Goal: Task Accomplishment & Management: Manage account settings

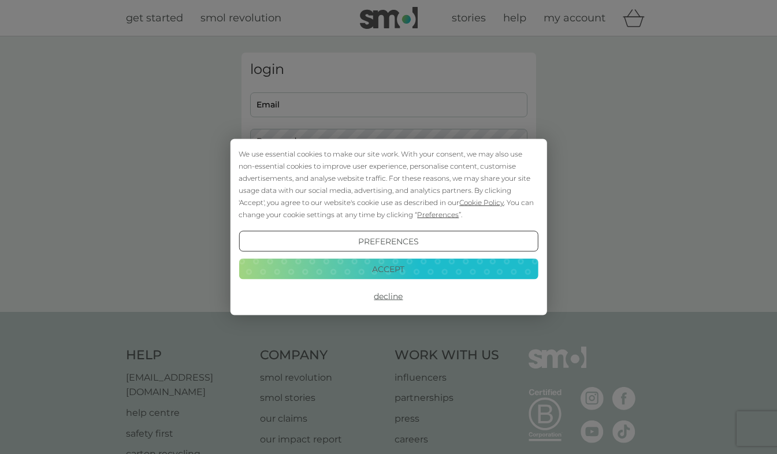
click at [397, 296] on button "Decline" at bounding box center [388, 296] width 299 height 21
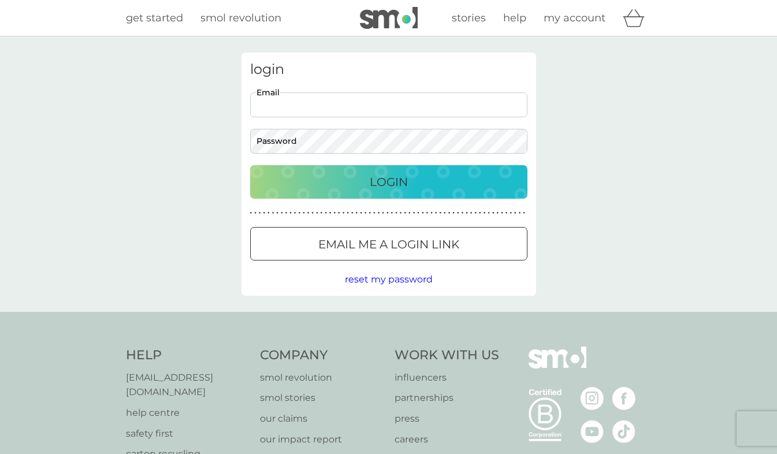
click at [427, 99] on input "Email" at bounding box center [388, 104] width 277 height 25
type input "[EMAIL_ADDRESS][DOMAIN_NAME]"
click at [250, 165] on button "Login" at bounding box center [388, 181] width 277 height 33
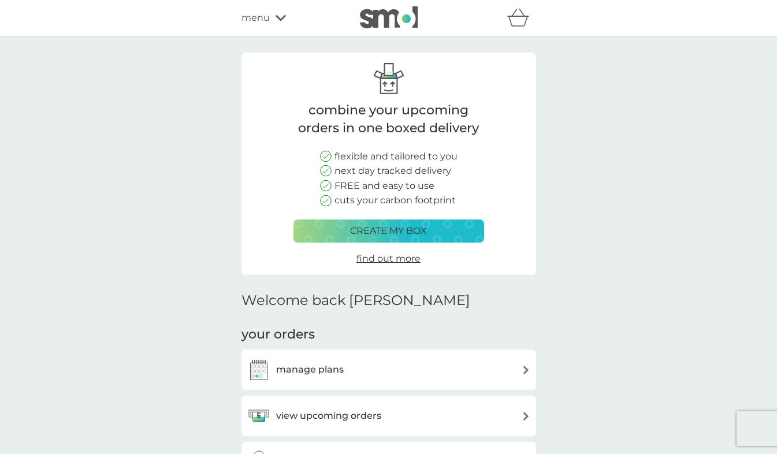
click at [433, 360] on div "manage plans" at bounding box center [388, 369] width 283 height 23
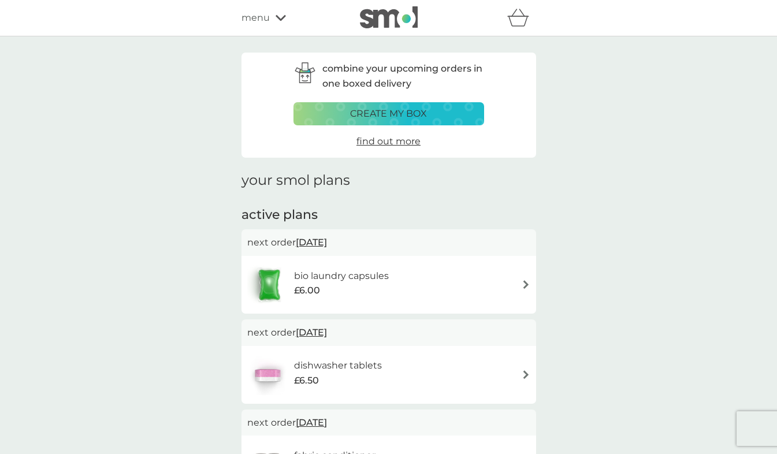
click at [327, 245] on span "[DATE]" at bounding box center [311, 242] width 31 height 23
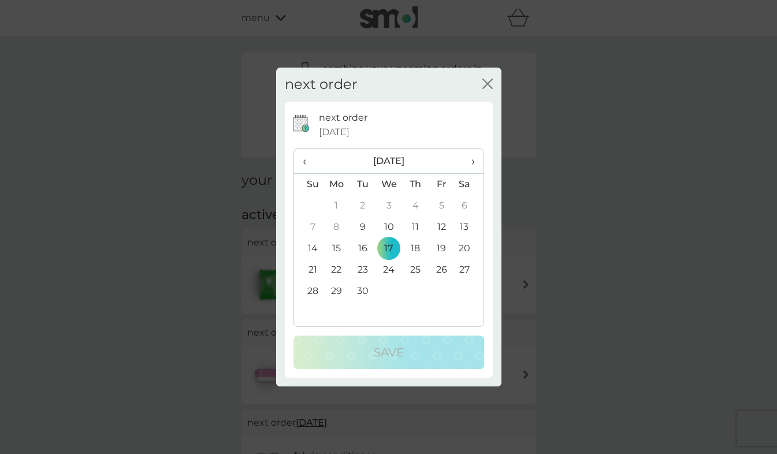
click at [473, 159] on span "›" at bounding box center [469, 161] width 12 height 24
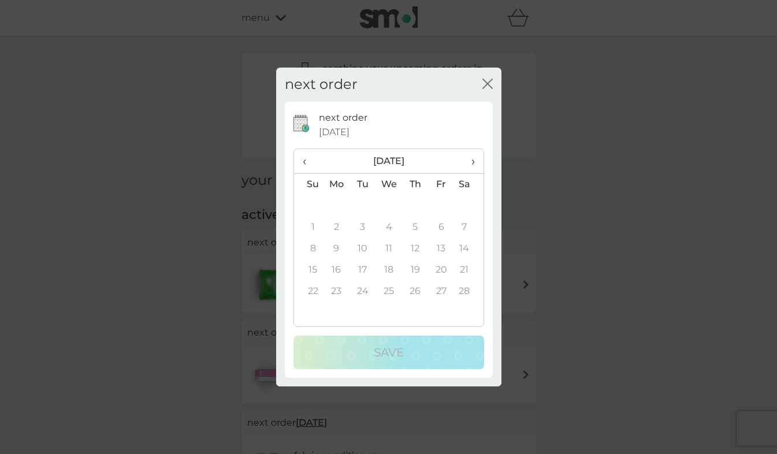
click at [303, 156] on span "‹" at bounding box center [309, 161] width 12 height 24
click at [333, 227] on td "5" at bounding box center [336, 227] width 27 height 21
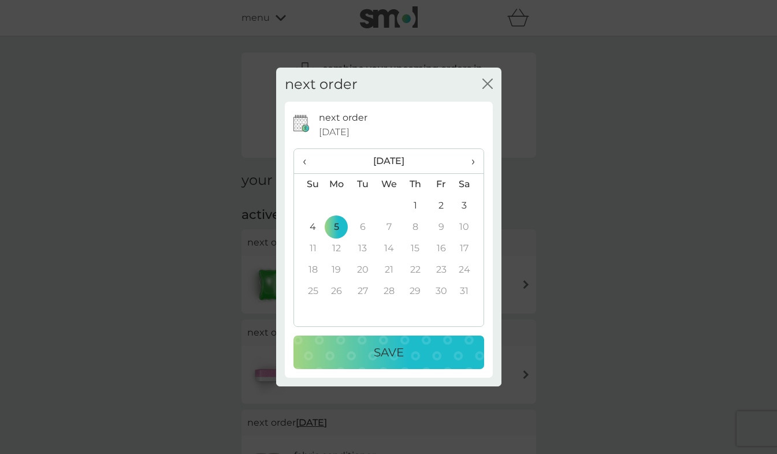
click at [411, 351] on div "Save" at bounding box center [388, 352] width 167 height 18
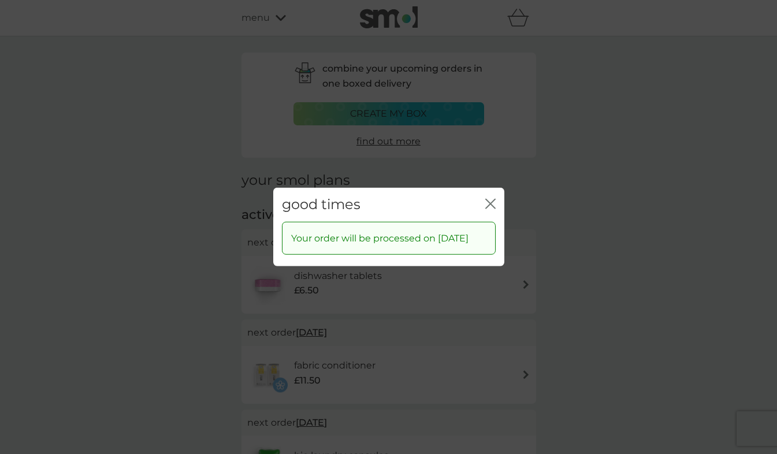
click at [489, 199] on icon "close" at bounding box center [488, 203] width 5 height 9
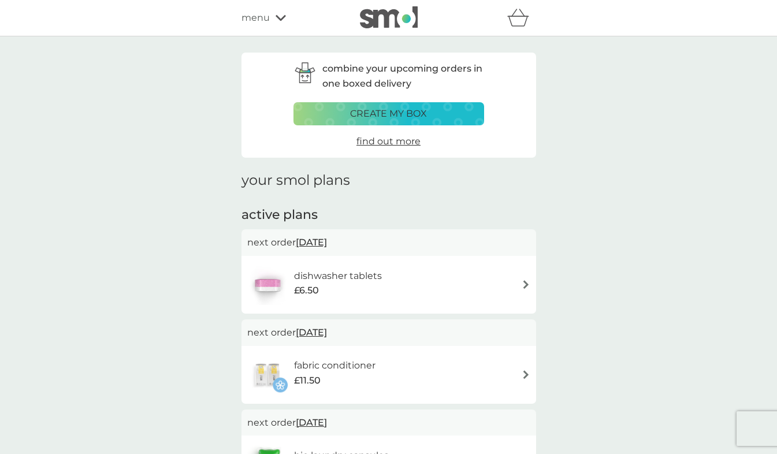
click at [327, 241] on span "[DATE]" at bounding box center [311, 242] width 31 height 23
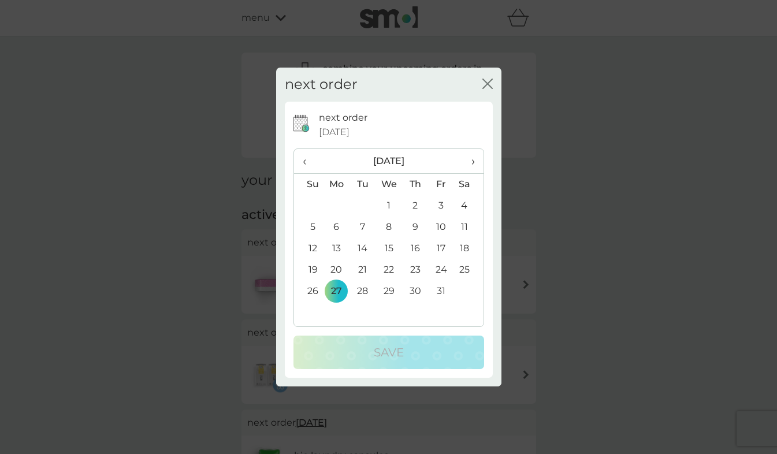
click at [472, 160] on span "›" at bounding box center [469, 161] width 12 height 24
click at [337, 226] on td "5" at bounding box center [336, 227] width 27 height 21
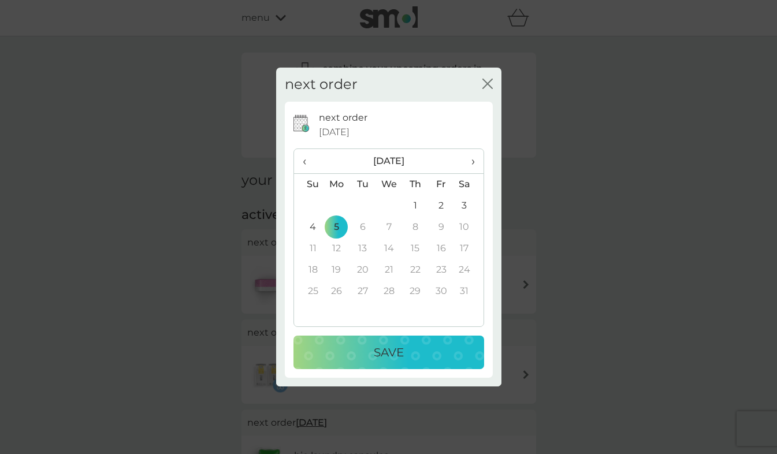
click at [389, 352] on p "Save" at bounding box center [389, 352] width 30 height 18
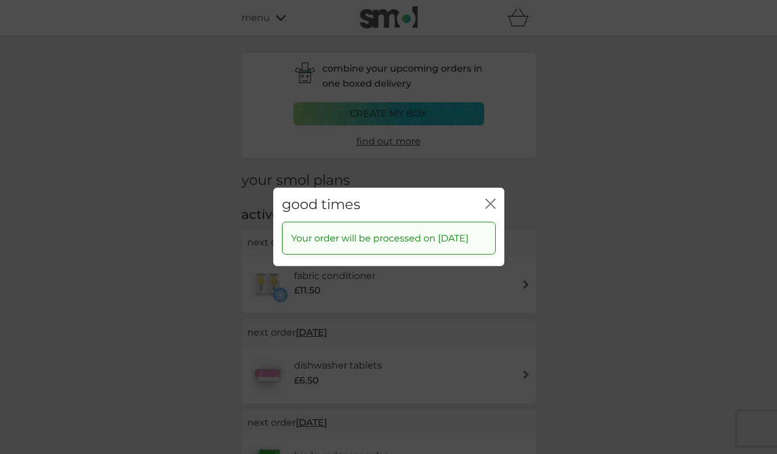
click at [490, 199] on icon "close" at bounding box center [490, 204] width 10 height 10
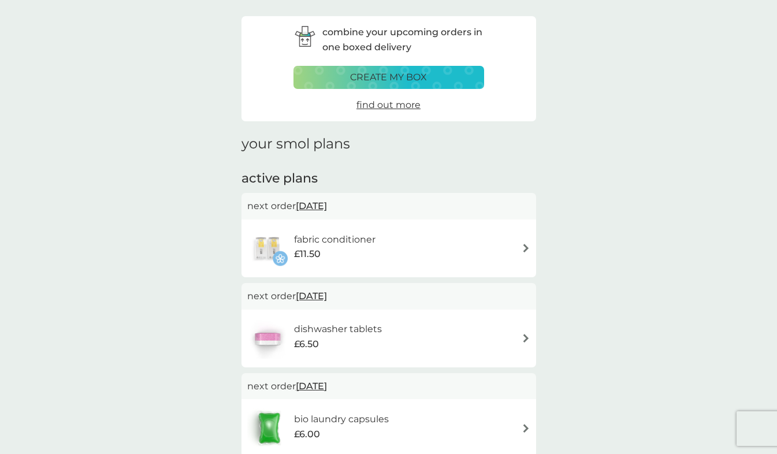
scroll to position [58, 0]
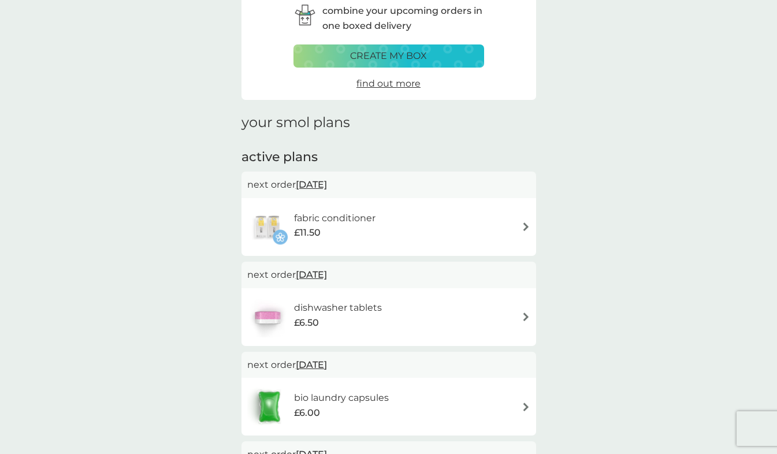
click at [314, 183] on span "[DATE]" at bounding box center [311, 184] width 31 height 23
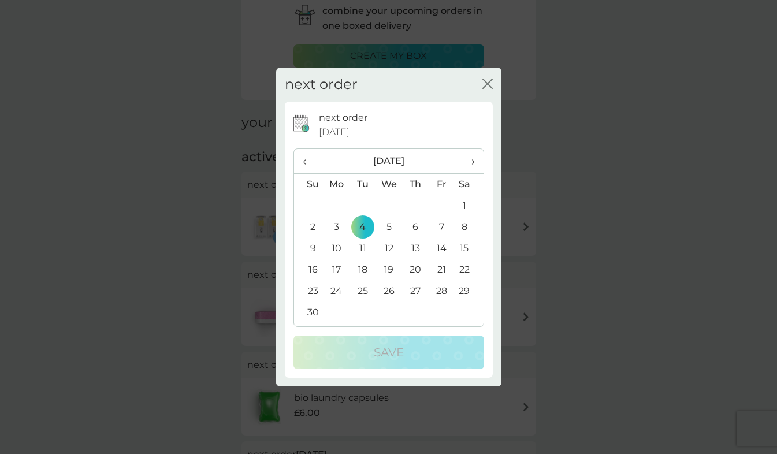
click at [472, 158] on span "›" at bounding box center [469, 161] width 12 height 24
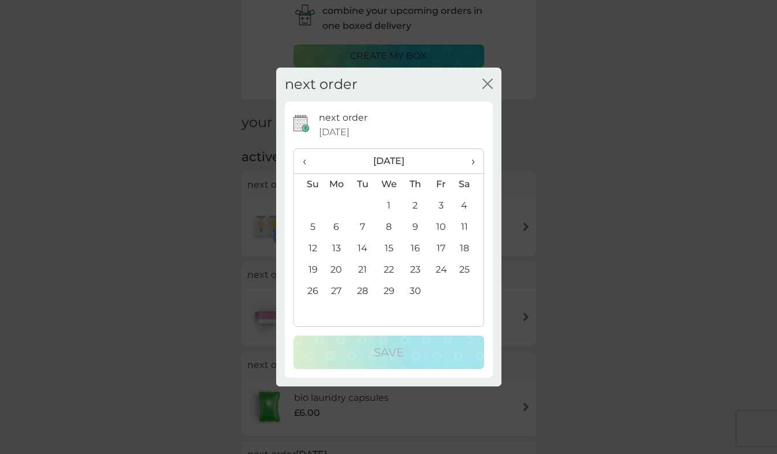
click at [472, 158] on span "›" at bounding box center [469, 161] width 12 height 24
click at [333, 245] on td "11" at bounding box center [336, 248] width 27 height 21
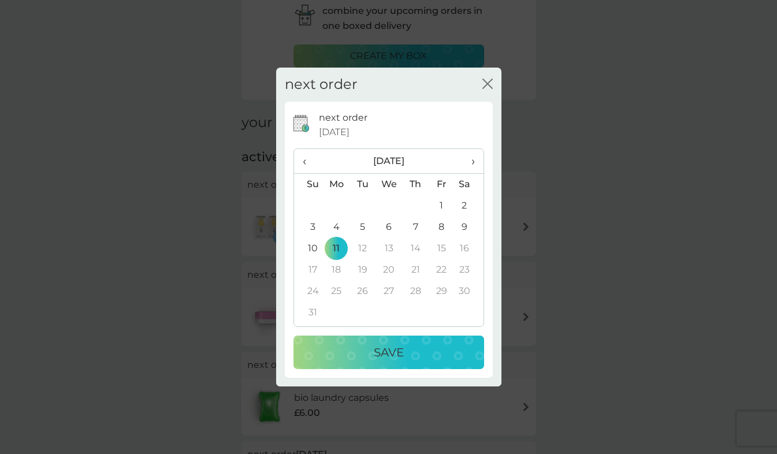
click at [423, 350] on div "Save" at bounding box center [388, 352] width 167 height 18
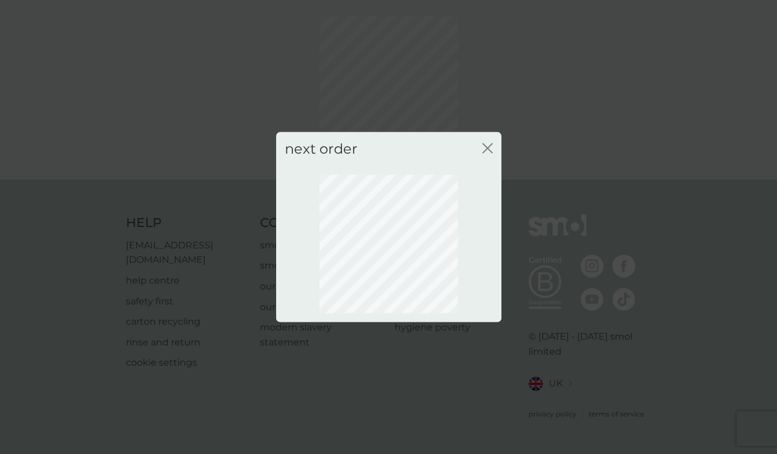
scroll to position [30, 0]
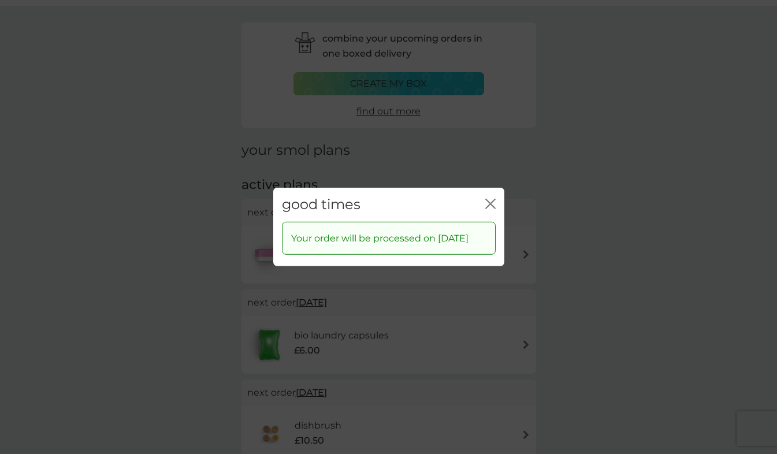
click at [491, 199] on icon "close" at bounding box center [492, 203] width 5 height 9
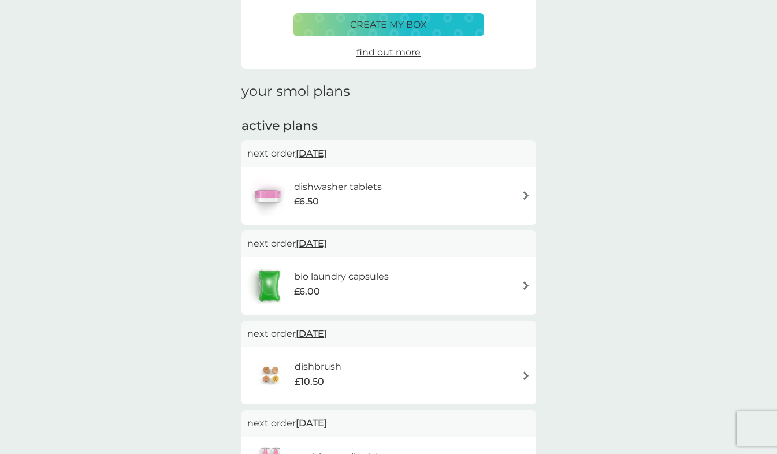
scroll to position [203, 0]
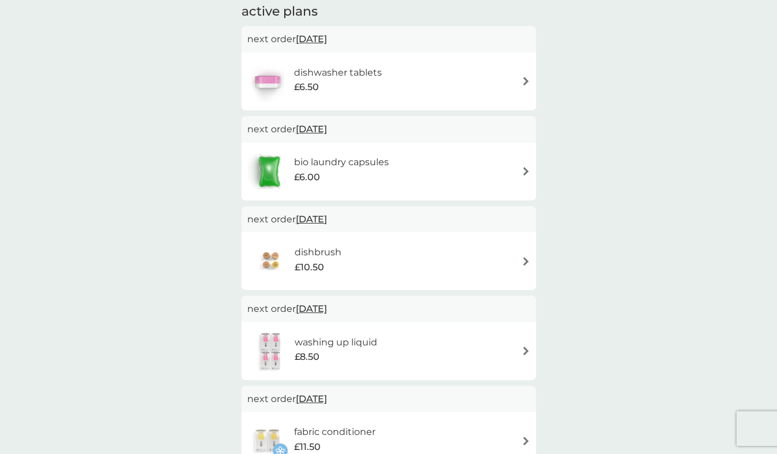
click at [327, 219] on span "[DATE]" at bounding box center [311, 219] width 31 height 23
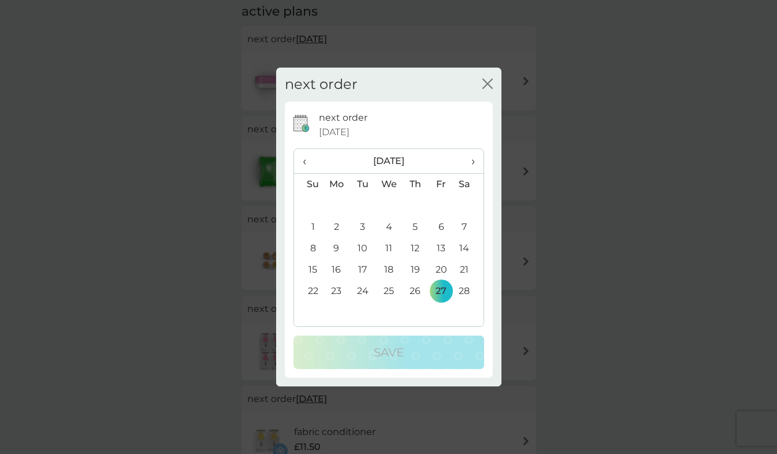
click at [470, 158] on span "›" at bounding box center [469, 161] width 12 height 24
click at [471, 158] on span "›" at bounding box center [469, 161] width 12 height 24
click at [306, 162] on span "‹" at bounding box center [309, 161] width 12 height 24
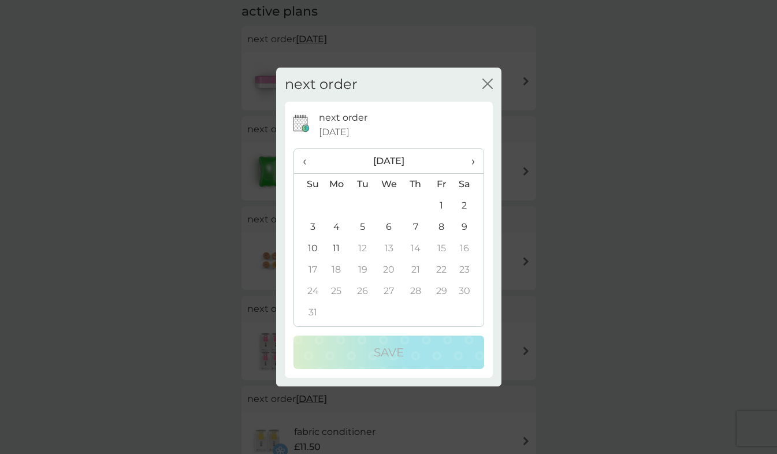
click at [306, 162] on span "‹" at bounding box center [309, 161] width 12 height 24
click at [336, 225] on td "6" at bounding box center [336, 227] width 27 height 21
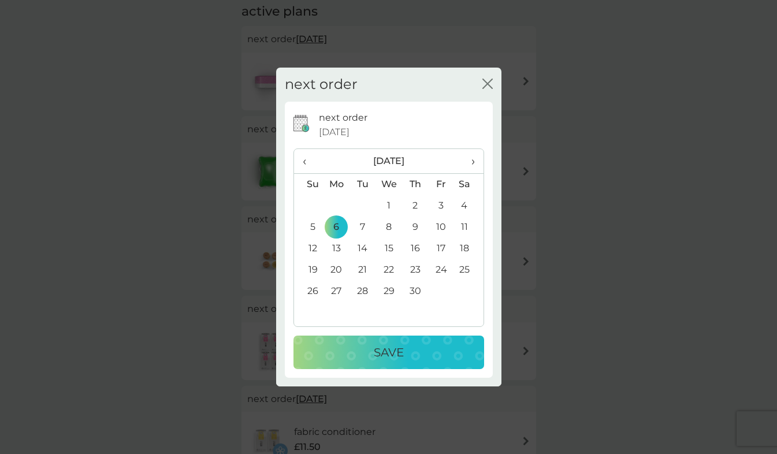
click at [460, 360] on div "Save" at bounding box center [388, 352] width 167 height 18
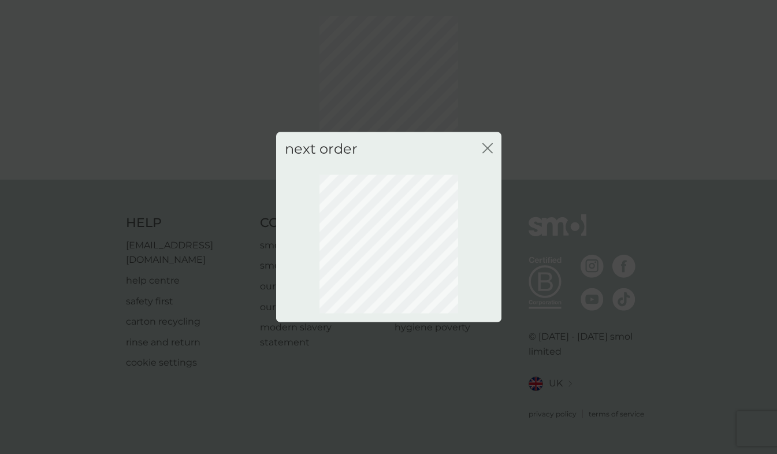
scroll to position [30, 0]
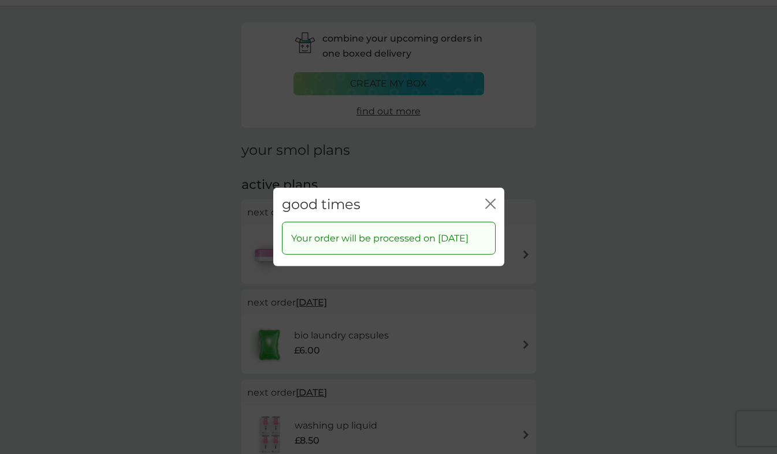
click at [490, 199] on icon "close" at bounding box center [492, 203] width 5 height 9
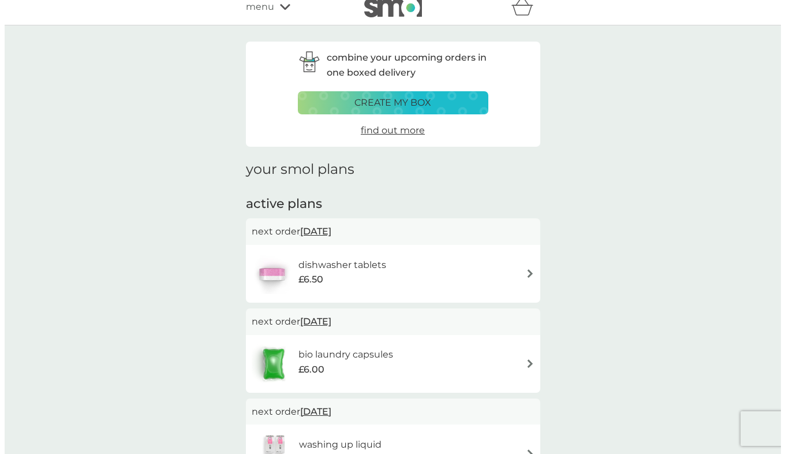
scroll to position [0, 0]
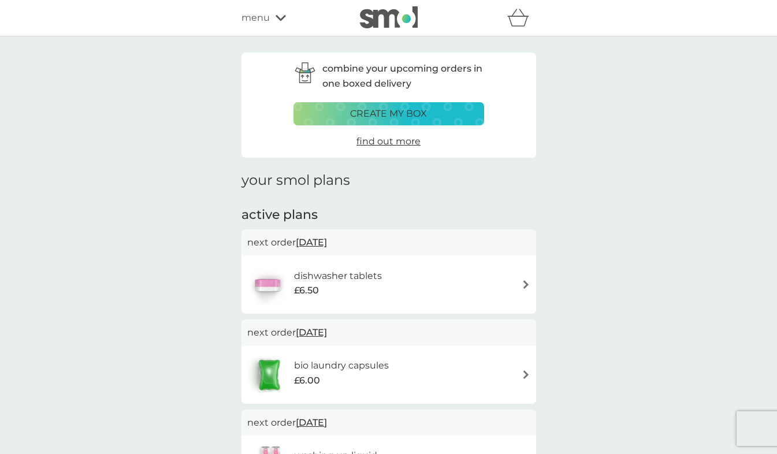
click at [242, 21] on span "menu" at bounding box center [255, 17] width 28 height 15
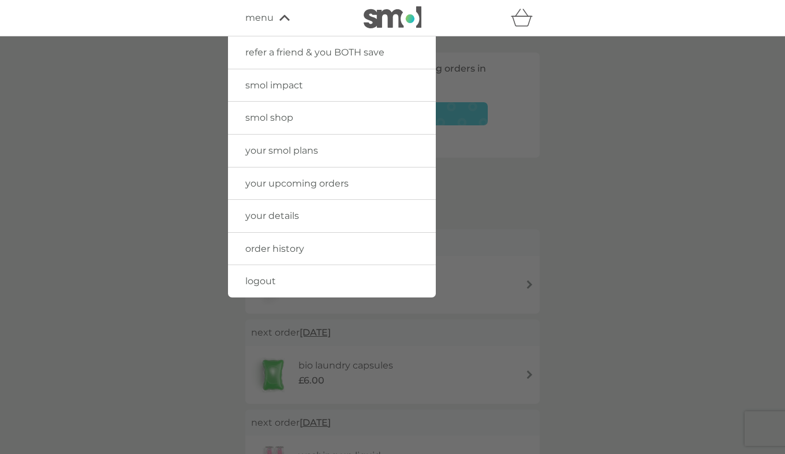
click at [295, 280] on link "logout" at bounding box center [332, 281] width 208 height 32
